Goal: Information Seeking & Learning: Learn about a topic

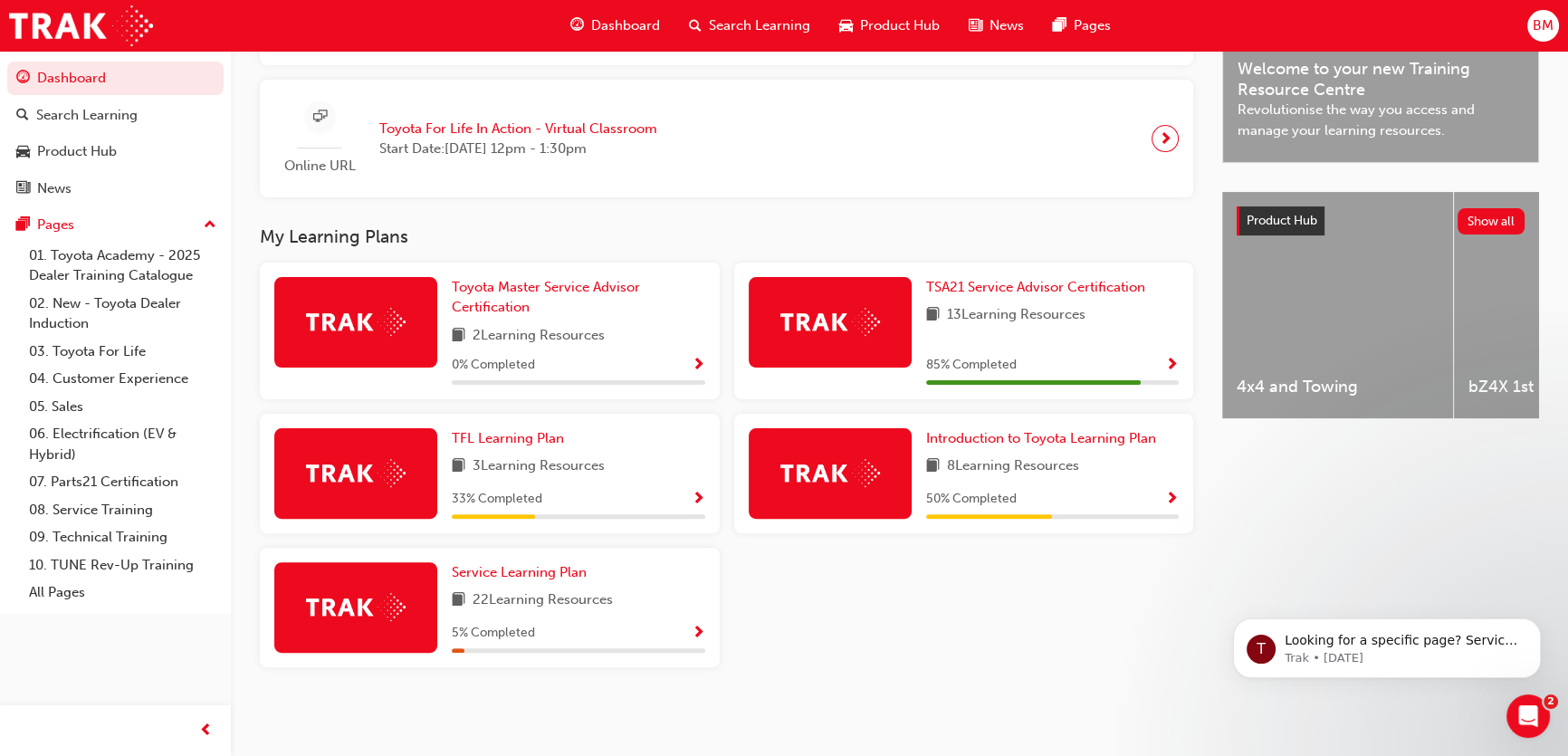
click at [1022, 599] on div "Toyota Master Service Advisor Certification 2 Learning Resources 0 % Completed …" at bounding box center [726, 471] width 948 height 419
click at [1534, 622] on icon "Dismiss notification" at bounding box center [1537, 623] width 10 height 10
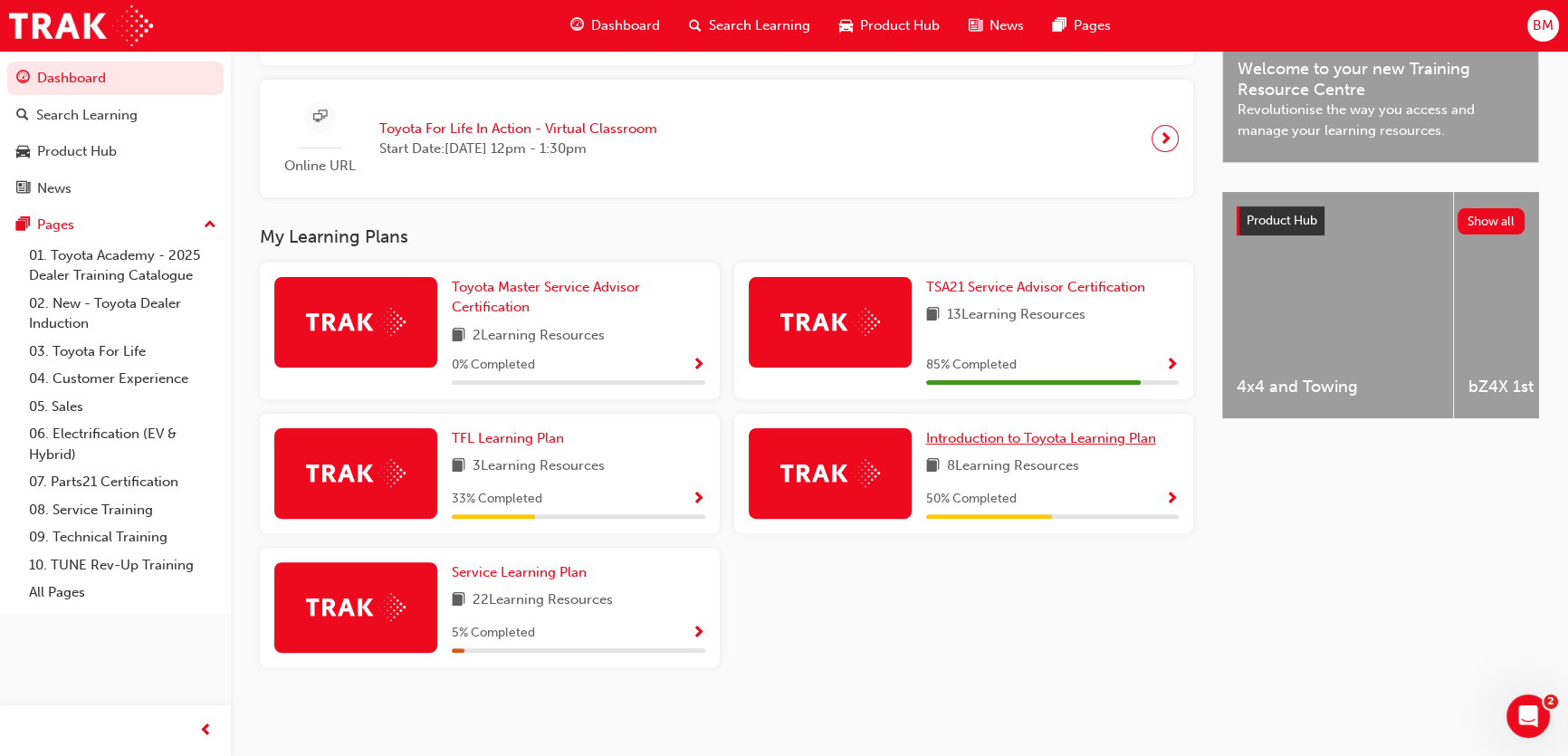
click at [1100, 444] on span "Introduction to Toyota Learning Plan" at bounding box center [1041, 438] width 230 height 17
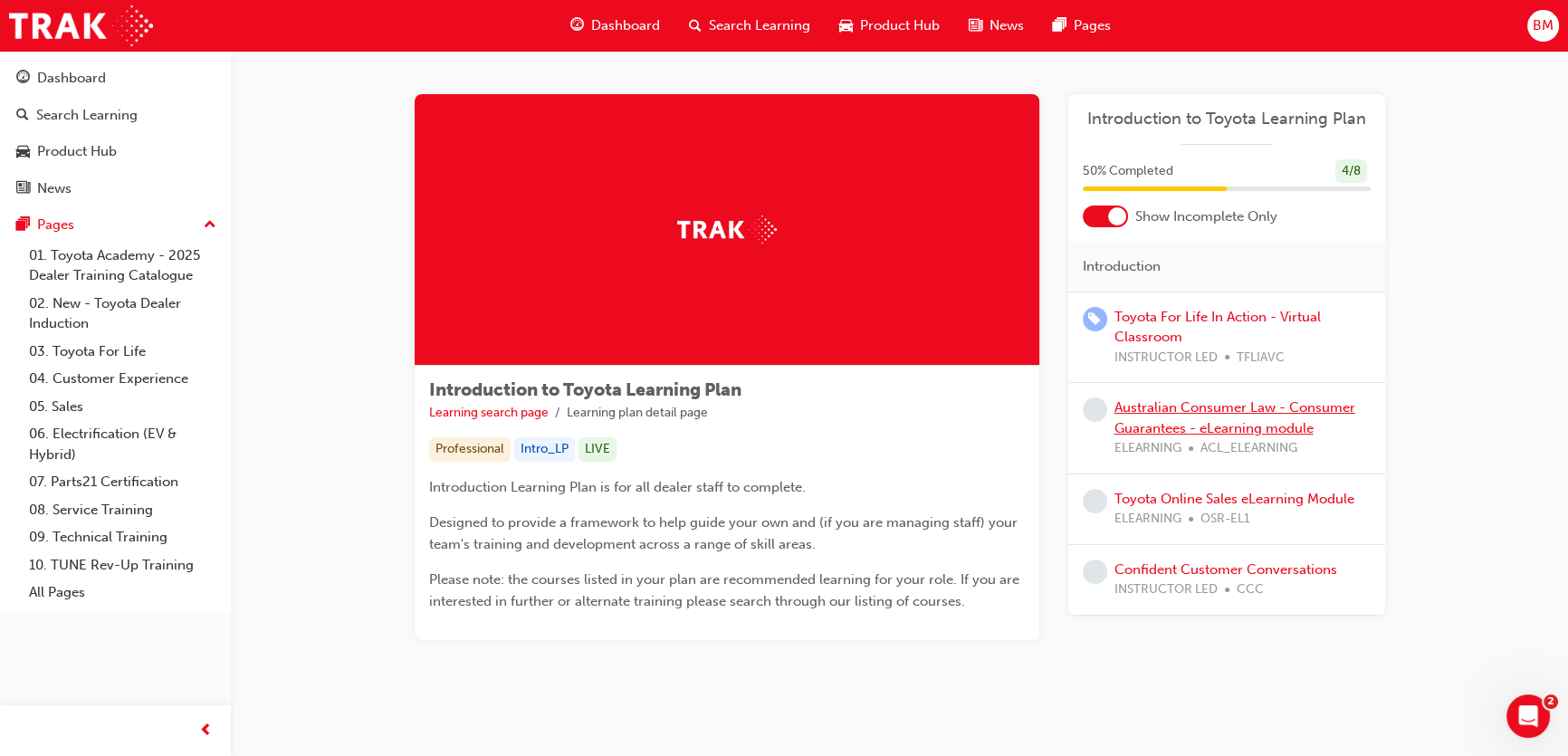
click at [1262, 426] on link "Australian Consumer Law - Consumer Guarantees - eLearning module" at bounding box center [1235, 417] width 241 height 37
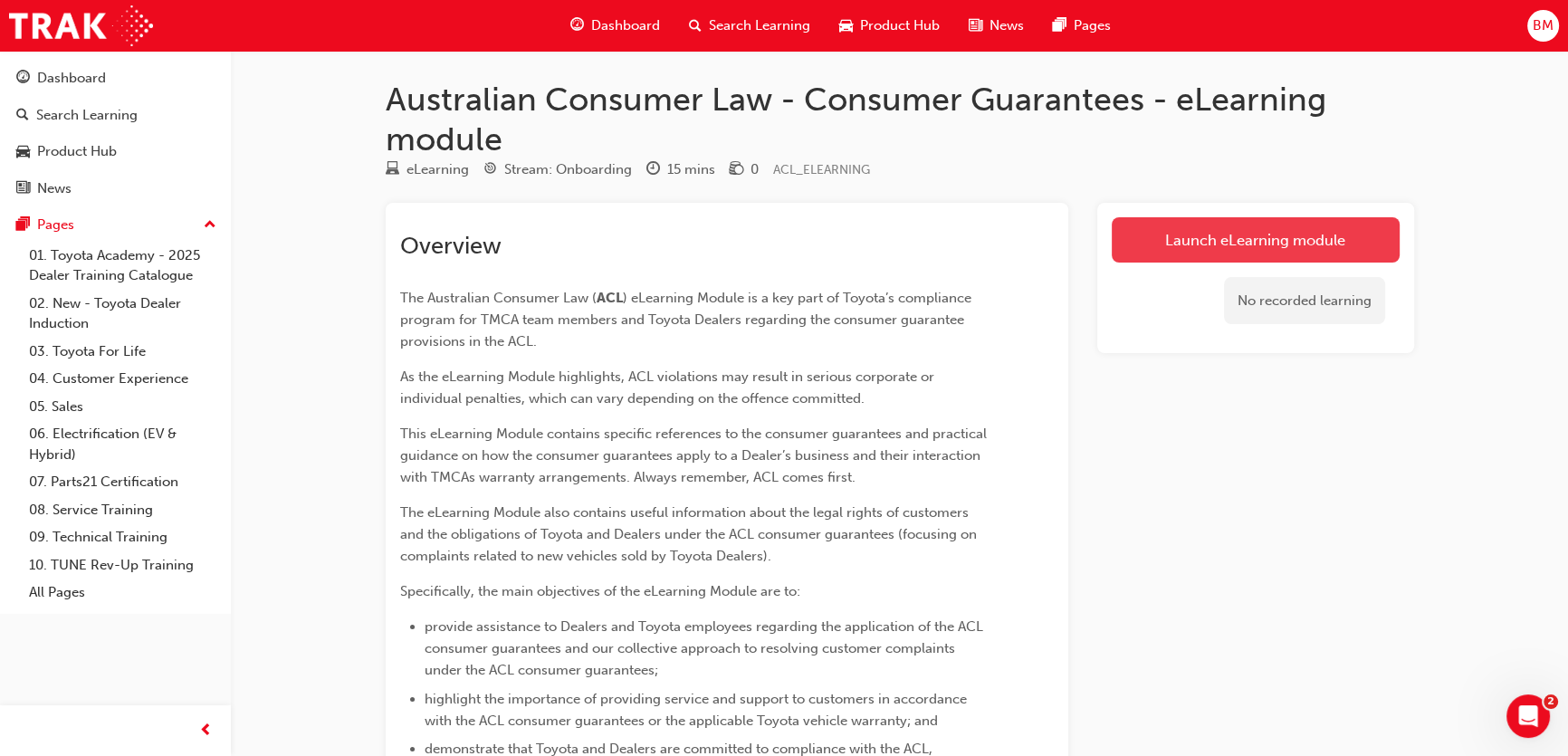
click at [1171, 219] on link "Launch eLearning module" at bounding box center [1256, 240] width 288 height 45
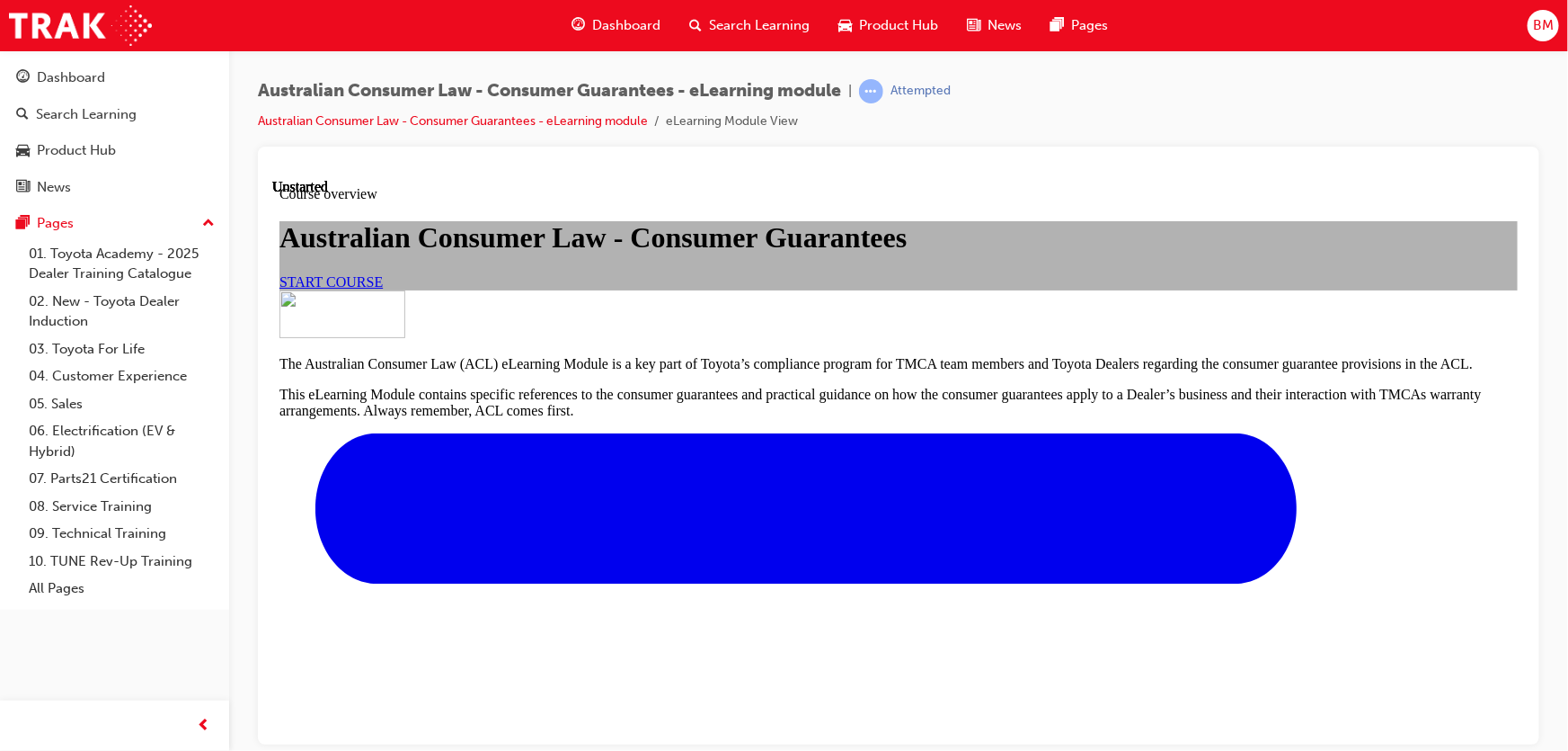
scroll to position [163, 0]
click at [382, 289] on span "START COURSE" at bounding box center [331, 281] width 103 height 16
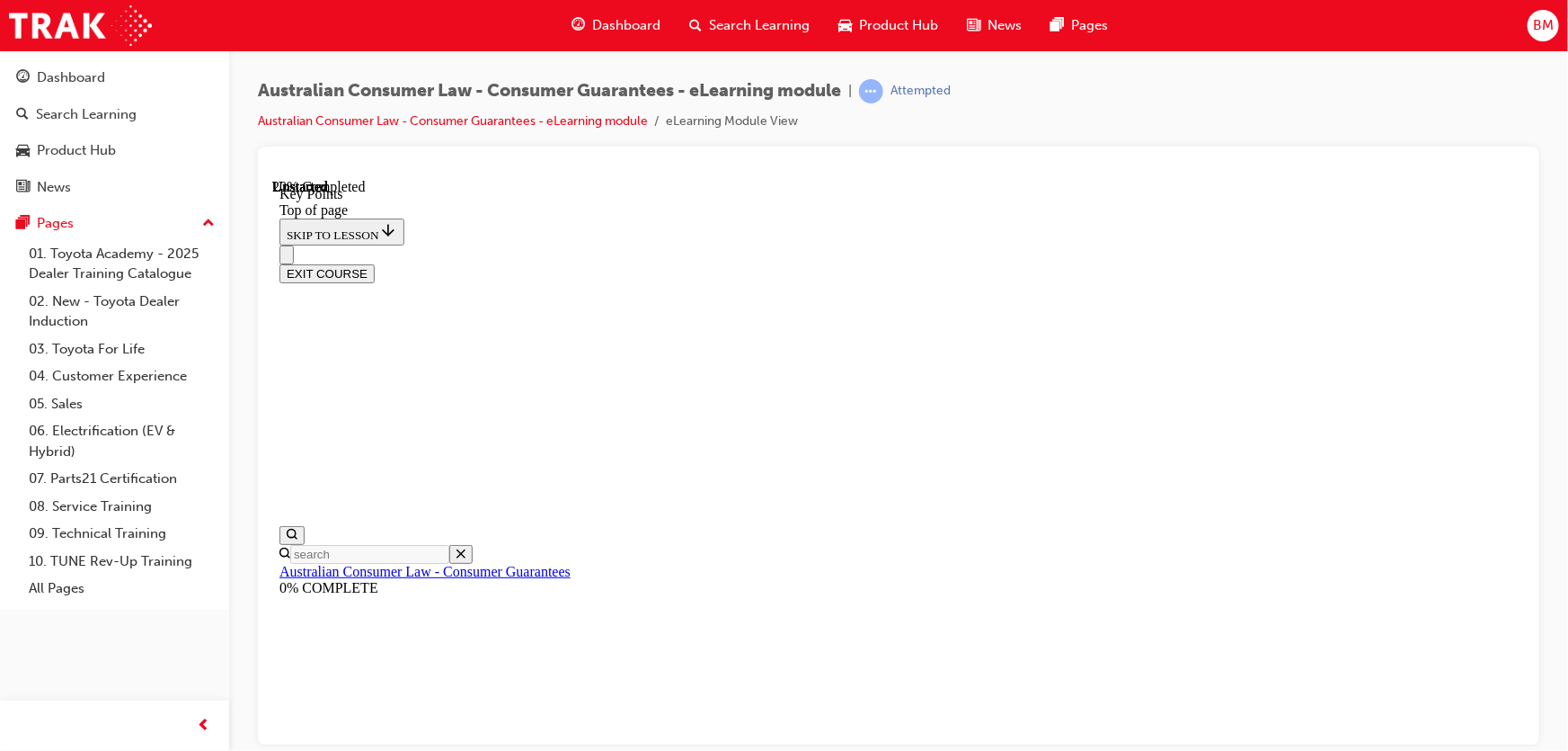
scroll to position [464, 0]
